Goal: Information Seeking & Learning: Check status

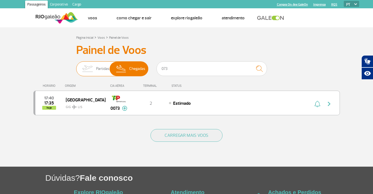
drag, startPoint x: 177, startPoint y: 69, endPoint x: 140, endPoint y: 70, distance: 36.2
click at [140, 70] on div "Partidas Chegadas 073" at bounding box center [186, 69] width 221 height 17
type input "073"
click at [175, 70] on input "073" at bounding box center [211, 68] width 110 height 15
drag, startPoint x: 176, startPoint y: 70, endPoint x: 147, endPoint y: 70, distance: 29.0
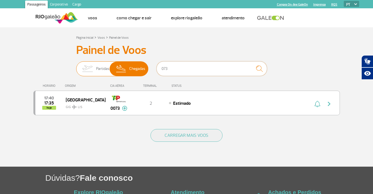
click at [147, 70] on div "Partidas Chegadas 073" at bounding box center [186, 69] width 221 height 17
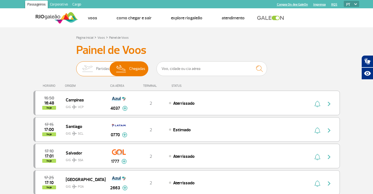
click at [91, 63] on img at bounding box center [87, 69] width 17 height 14
click at [76, 66] on input "Partidas Chegadas" at bounding box center [76, 66] width 0 height 0
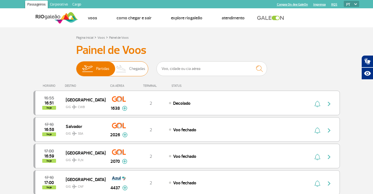
click at [137, 67] on span "Chegadas" at bounding box center [137, 69] width 16 height 14
click at [76, 66] on input "Partidas Chegadas" at bounding box center [76, 66] width 0 height 0
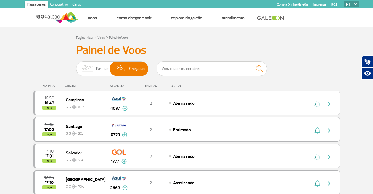
drag, startPoint x: 182, startPoint y: 85, endPoint x: 39, endPoint y: 85, distance: 142.4
click at [39, 85] on div "HORÁRIO ORIGEM CIA AÉREA TERMINAL STATUS" at bounding box center [186, 83] width 306 height 11
click at [273, 19] on link at bounding box center [272, 17] width 30 height 5
